Goal: Navigation & Orientation: Understand site structure

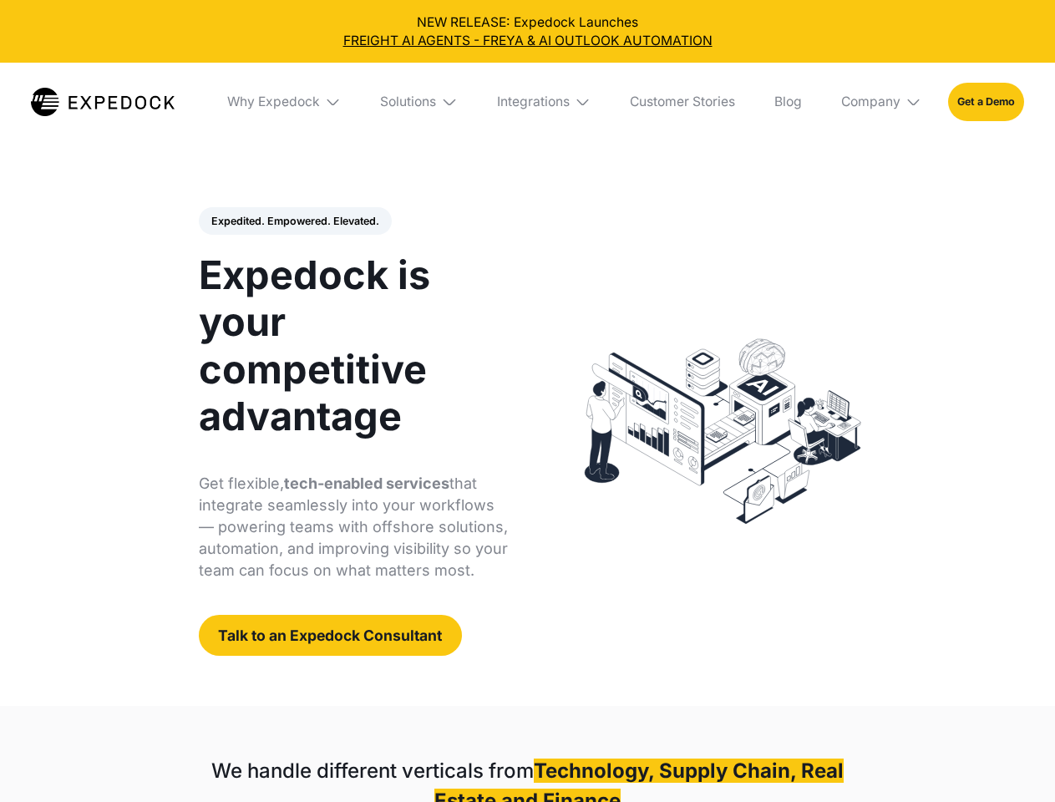
select select
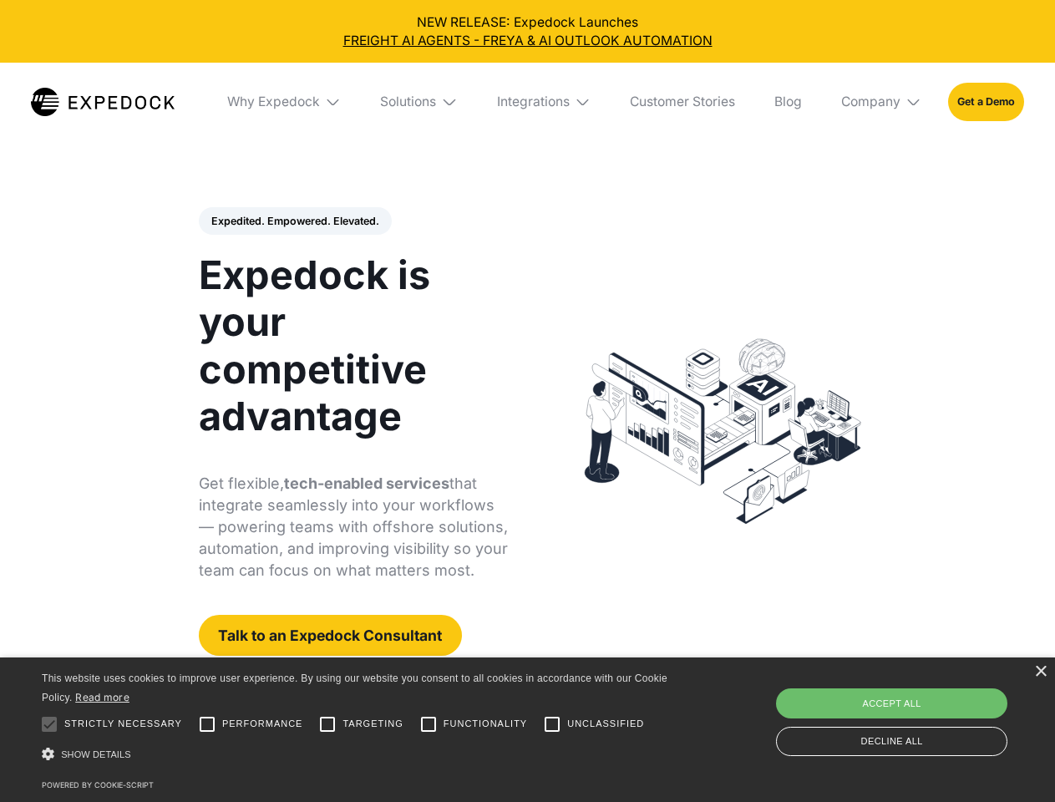
click at [527, 102] on div "Integrations" at bounding box center [533, 102] width 73 height 17
click at [285, 102] on div "Why Expedock" at bounding box center [259, 102] width 93 height 17
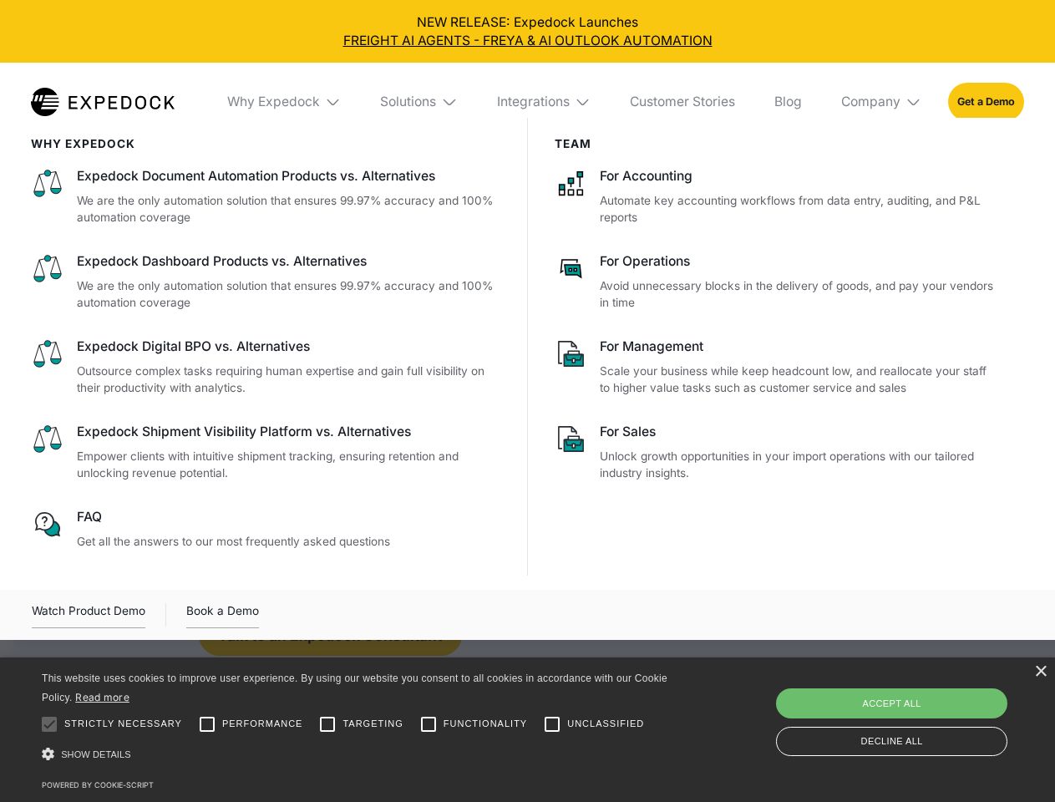
click at [420, 102] on div "Solutions" at bounding box center [408, 102] width 56 height 17
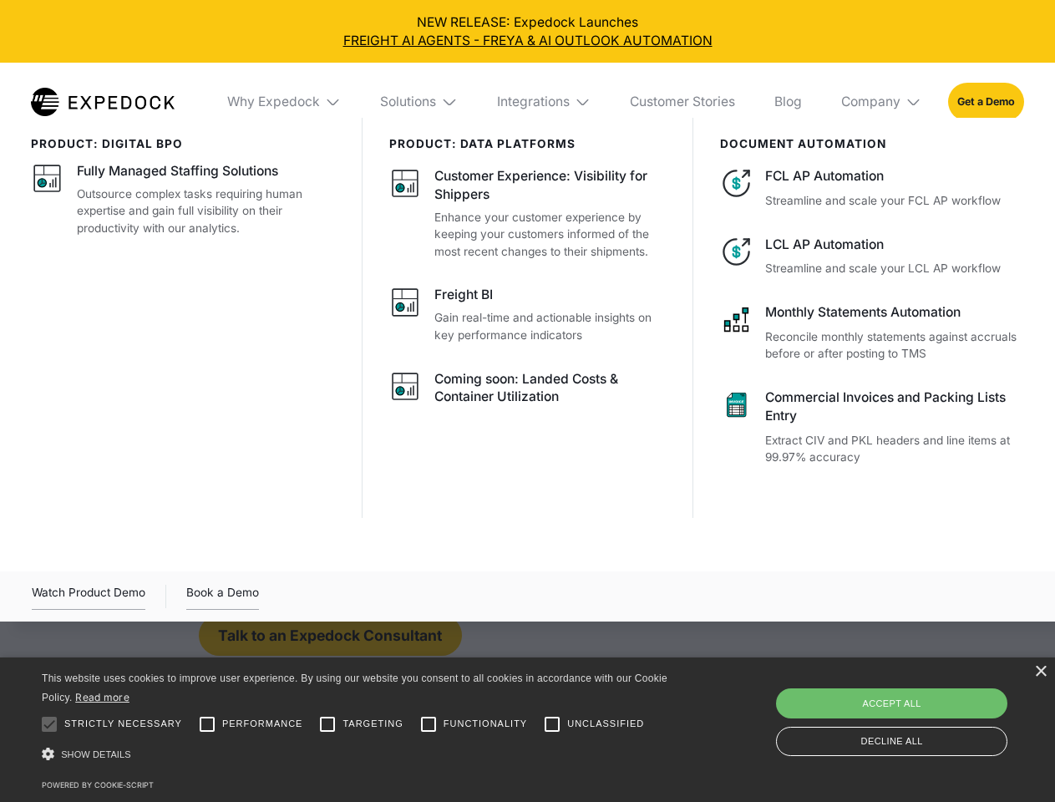
click at [545, 102] on div "Integrations" at bounding box center [533, 102] width 73 height 17
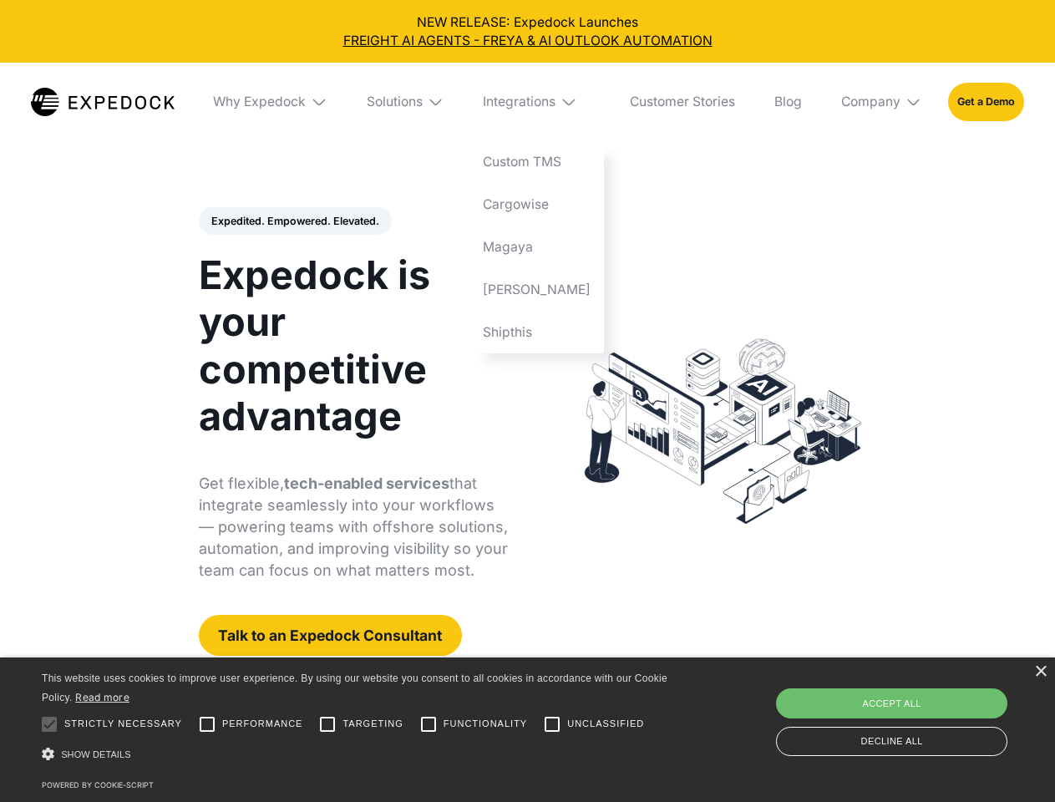
click at [882, 102] on div "Company" at bounding box center [870, 102] width 59 height 17
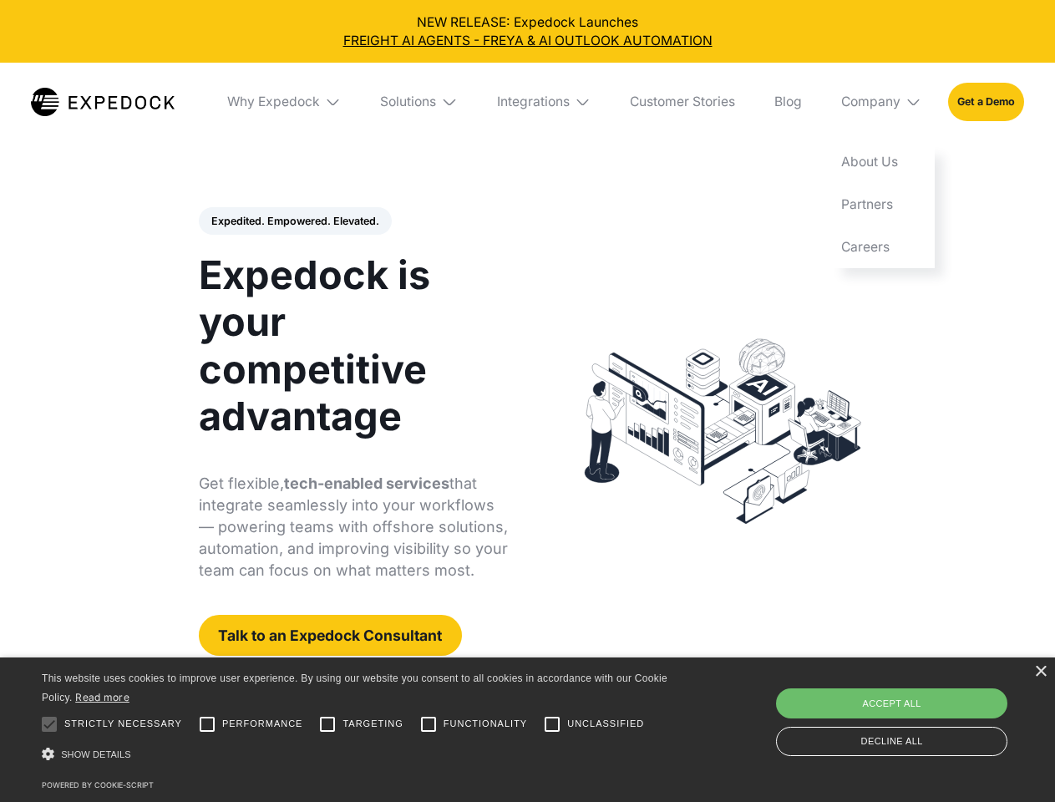
click at [294, 221] on div "Expedited. Empowered. Elevated. Automate Freight Document Extraction at 99.97% …" at bounding box center [354, 431] width 310 height 449
click at [49, 724] on div at bounding box center [49, 723] width 33 height 33
click at [207, 724] on input "Performance" at bounding box center [206, 723] width 33 height 33
checkbox input "true"
click at [327, 724] on input "Targeting" at bounding box center [327, 723] width 33 height 33
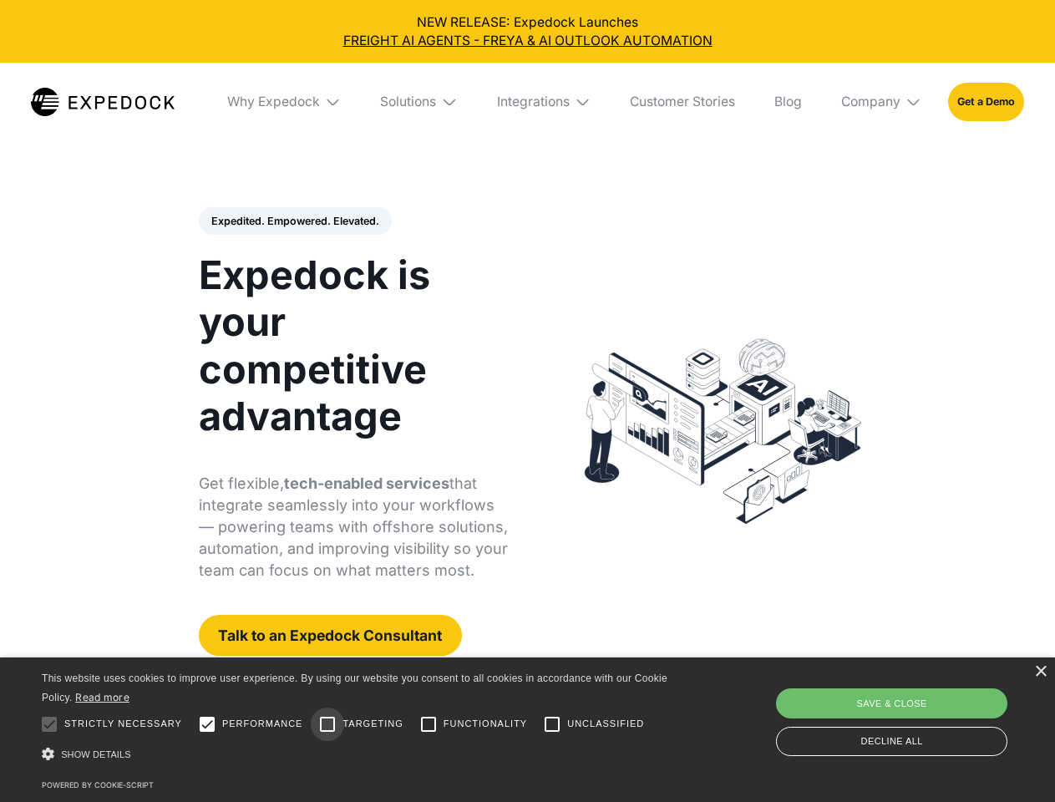
checkbox input "true"
